Goal: Use online tool/utility: Utilize a website feature to perform a specific function

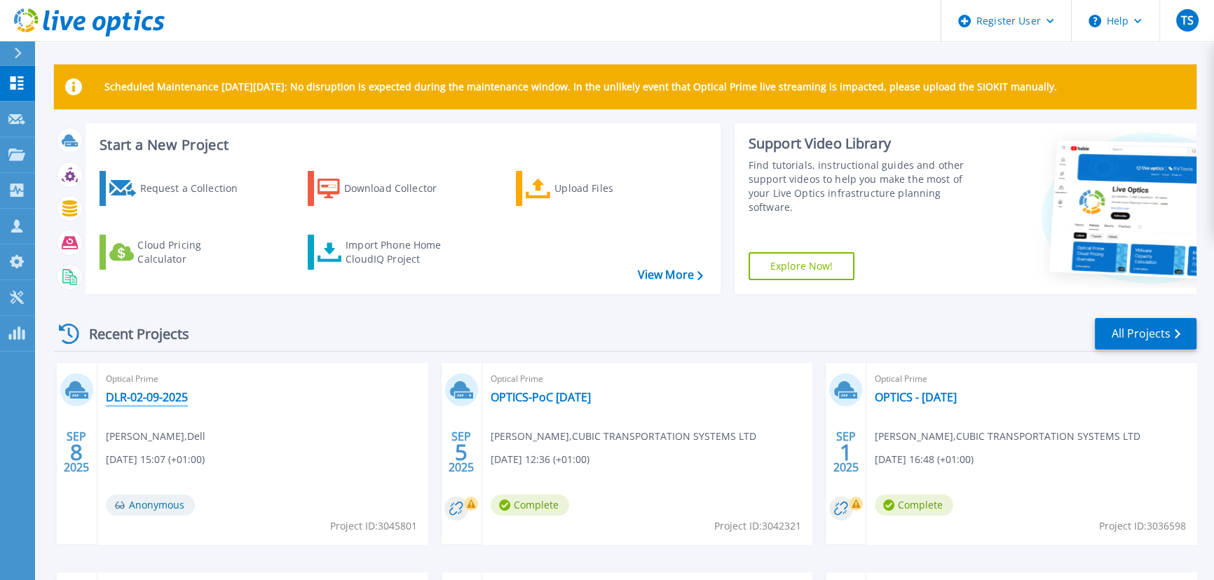
click at [161, 397] on link "DLR-02-09-2025" at bounding box center [147, 397] width 82 height 14
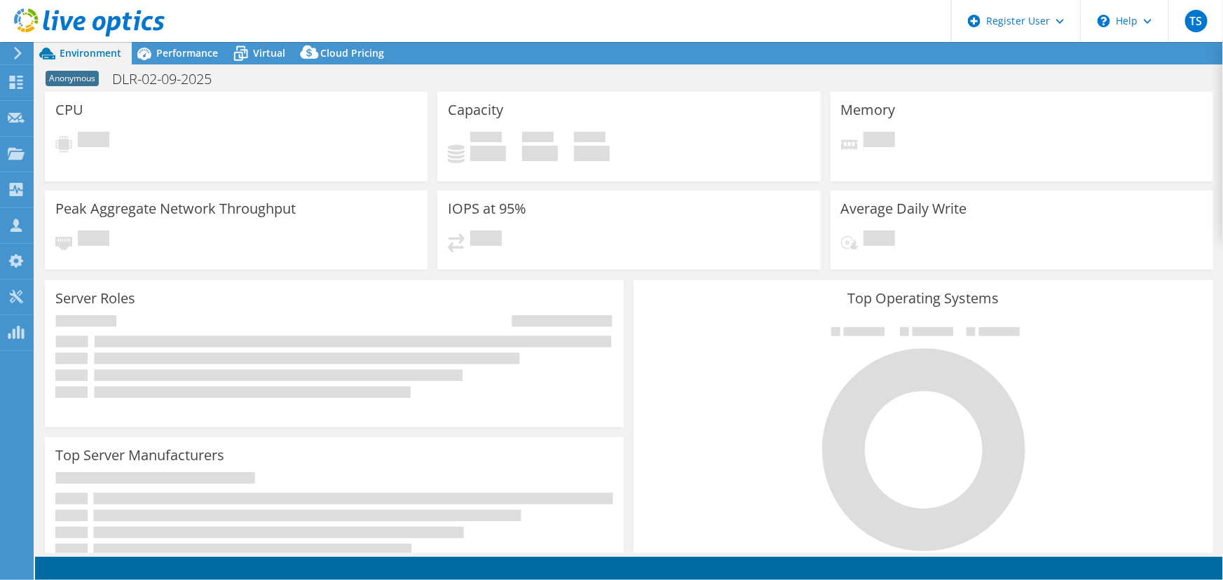
select select "USD"
select select "EULondon"
select select "USD"
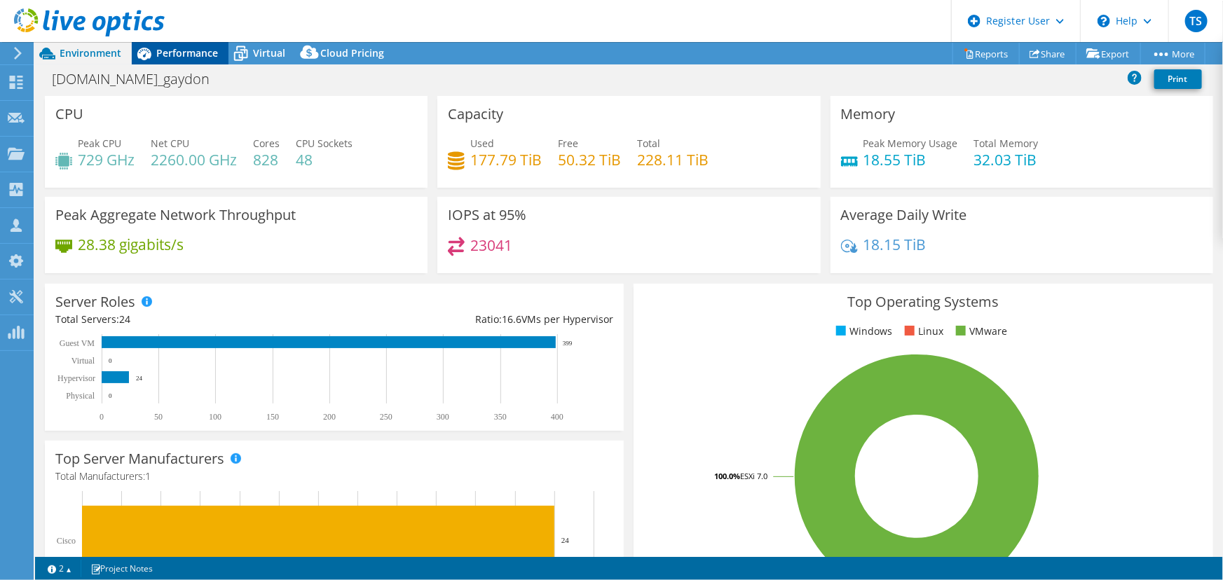
click at [193, 49] on span "Performance" at bounding box center [187, 52] width 62 height 13
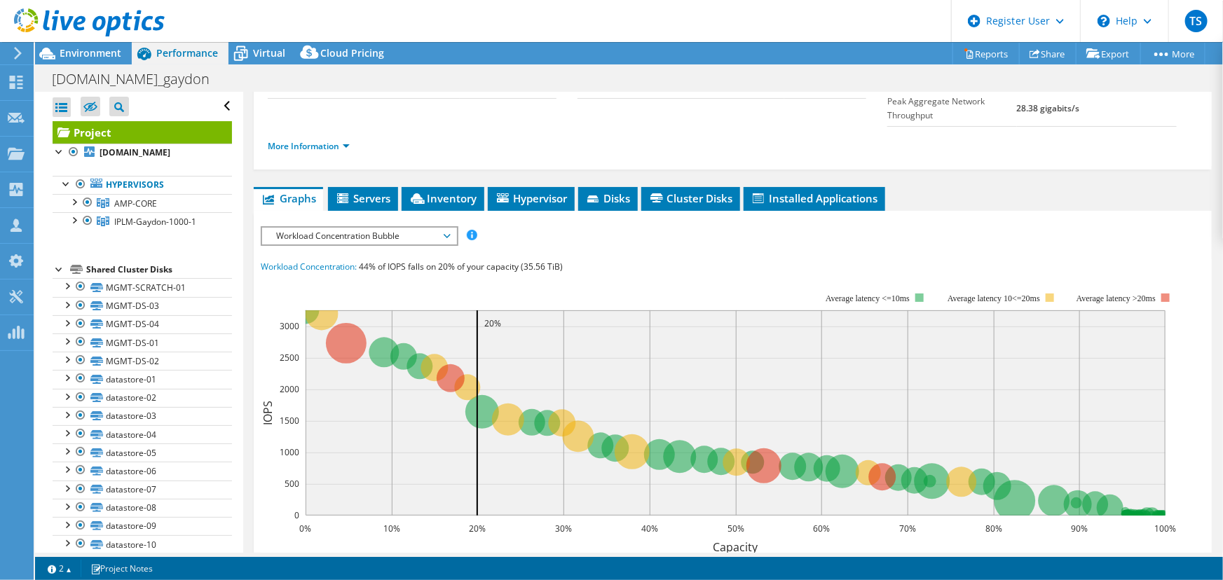
scroll to position [191, 0]
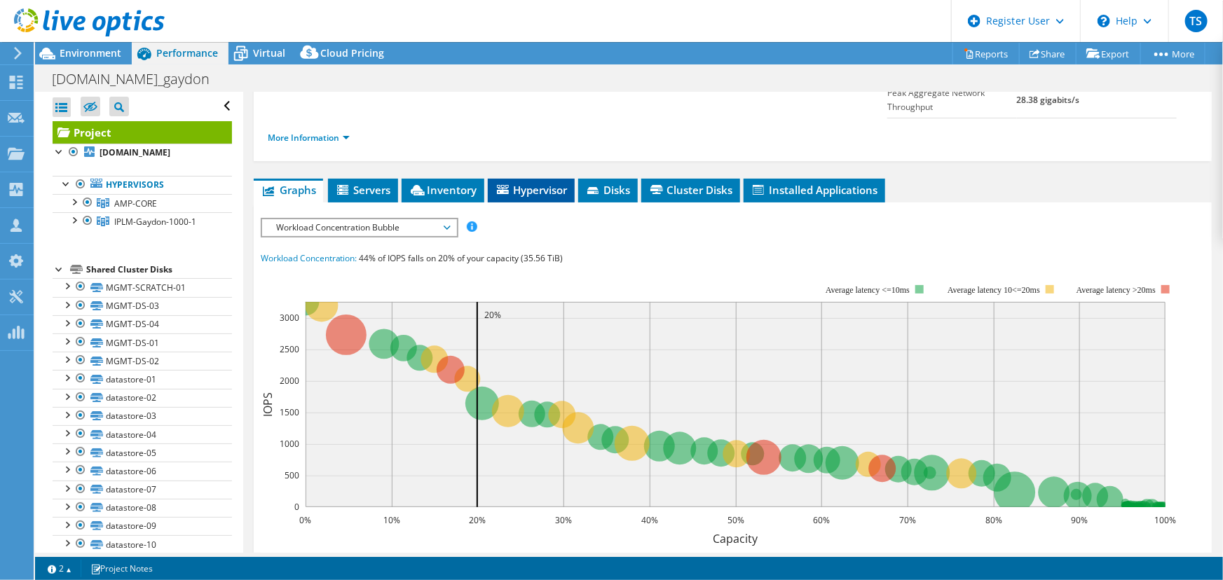
click at [545, 183] on span "Hypervisor" at bounding box center [531, 190] width 73 height 14
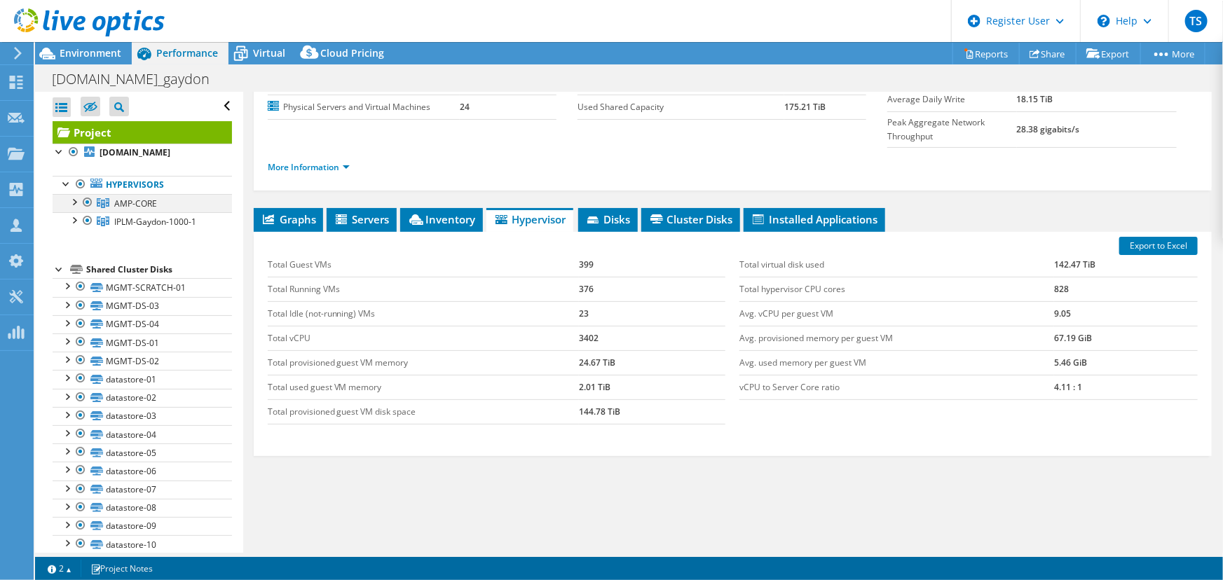
click at [90, 202] on div at bounding box center [88, 202] width 14 height 17
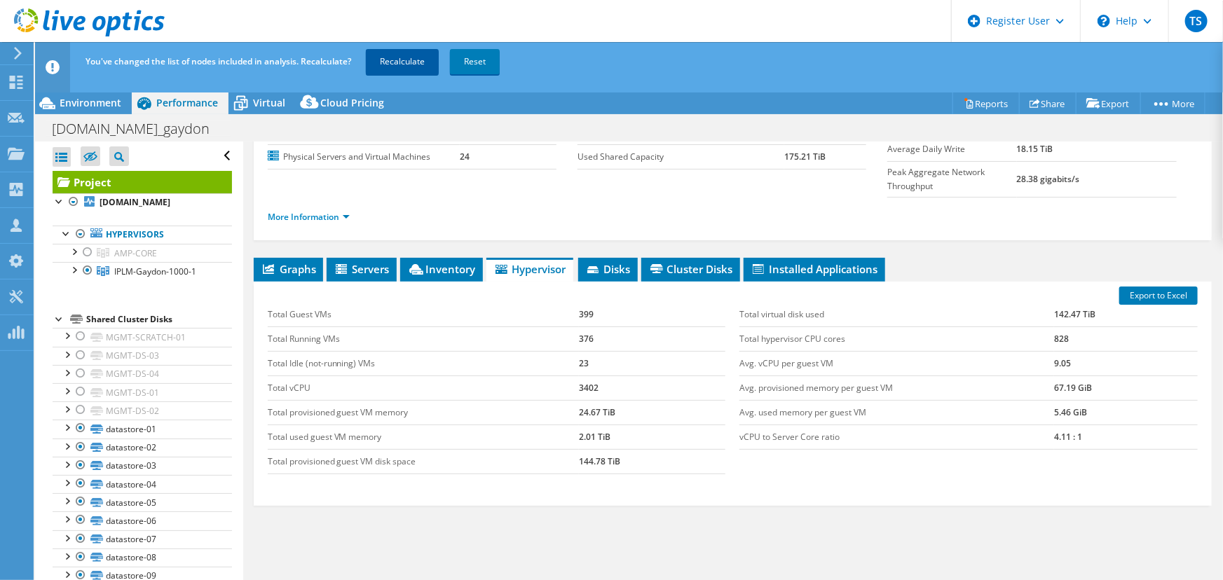
click at [397, 62] on link "Recalculate" at bounding box center [402, 61] width 73 height 25
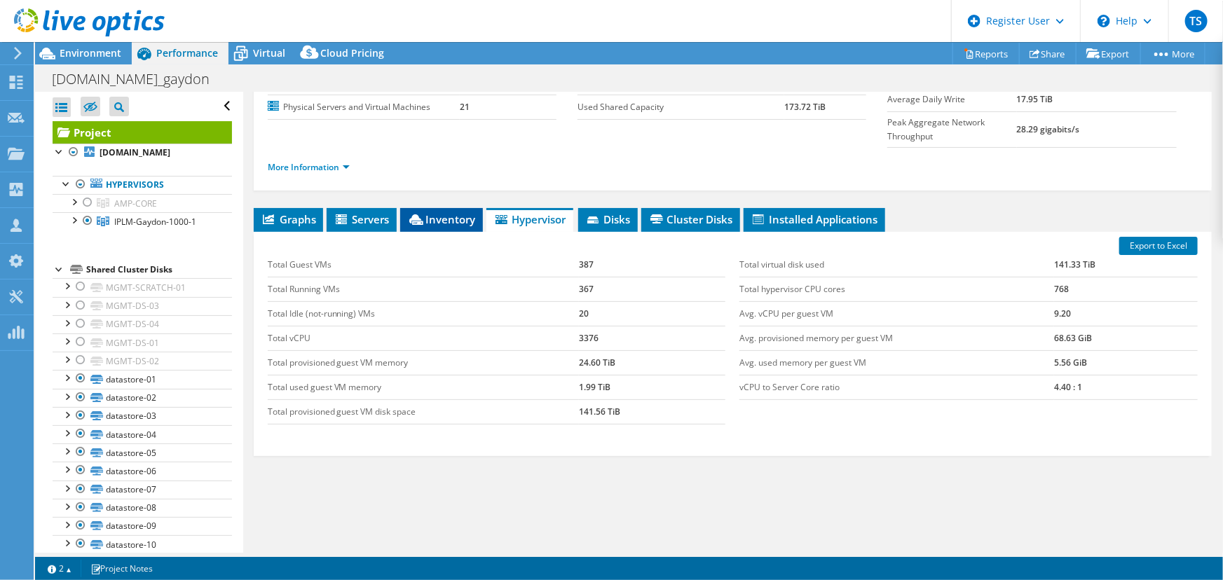
click at [440, 212] on span "Inventory" at bounding box center [441, 219] width 69 height 14
